Goal: Information Seeking & Learning: Find specific fact

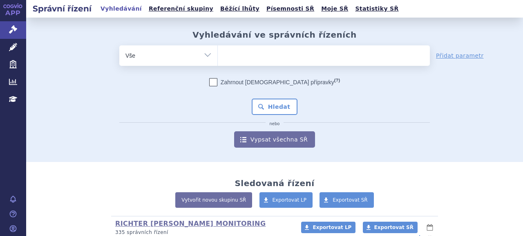
click at [282, 56] on ul at bounding box center [324, 53] width 212 height 17
click at [218, 56] on select at bounding box center [217, 55] width 0 height 20
paste input "SUKLS303405/2025"
type input "SUKLS303405/2025"
click at [218, 51] on select "SUKLS303405/2025" at bounding box center [217, 55] width 0 height 20
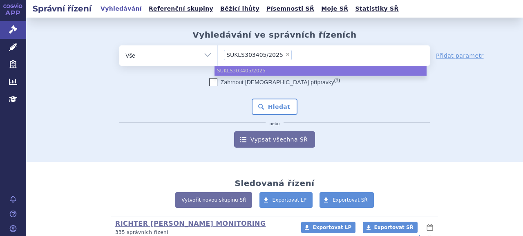
select select "SUKLS303405/2025"
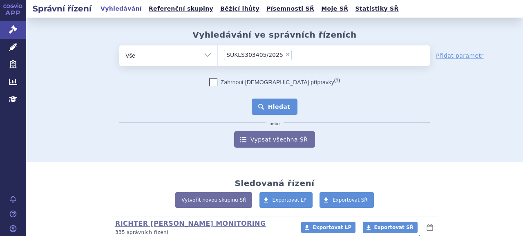
click at [270, 107] on button "Hledat" at bounding box center [275, 106] width 46 height 16
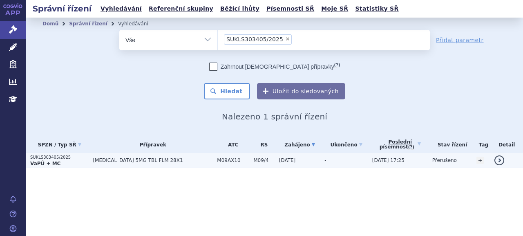
click at [68, 162] on p "VaPÚ + MC" at bounding box center [59, 163] width 58 height 7
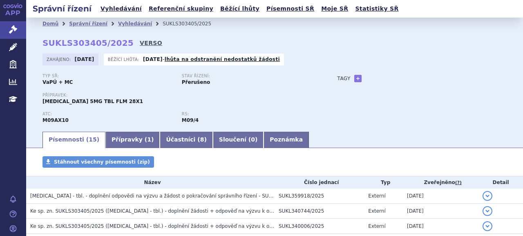
click at [140, 42] on link "VERSO" at bounding box center [151, 43] width 22 height 8
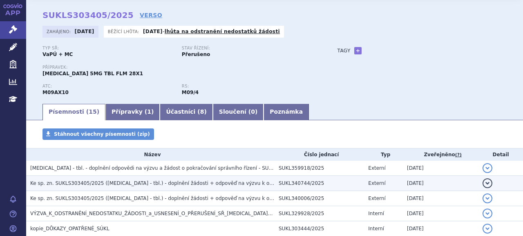
scroll to position [41, 0]
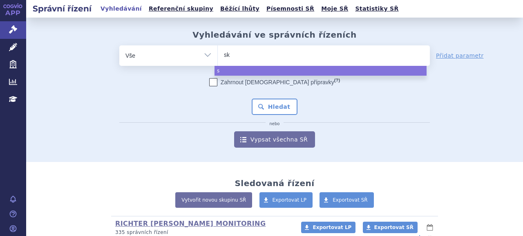
type input "sky"
type input "skycl"
type input "skyclar"
type input "skyclarys"
select select "skyclarys"
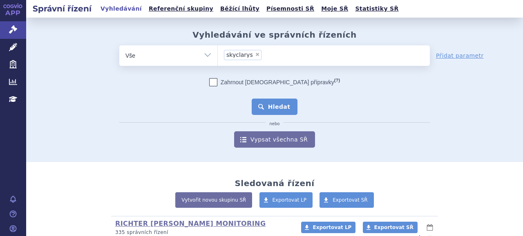
click at [276, 105] on button "Hledat" at bounding box center [275, 106] width 46 height 16
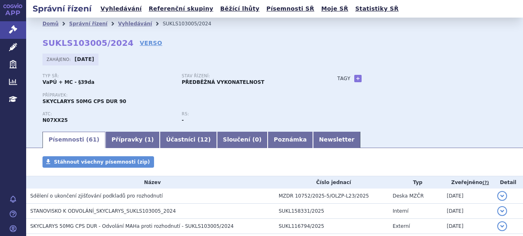
scroll to position [82, 0]
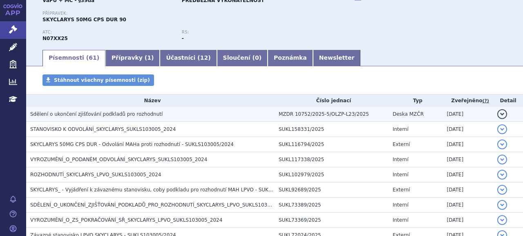
click at [149, 110] on h3 "Sdělení o ukončení zjišťování podkladů pro rozhodnutí" at bounding box center [152, 114] width 244 height 8
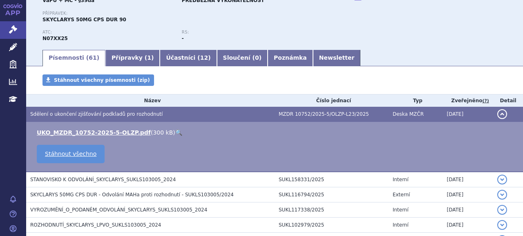
click at [113, 136] on li "UKO_MZDR_10752-2025-5-OLZP.pdf ( 300 kB ) 🔍" at bounding box center [276, 132] width 478 height 8
click at [113, 134] on link "UKO_MZDR_10752-2025-5-OLZP.pdf" at bounding box center [94, 132] width 114 height 7
